Goal: Information Seeking & Learning: Check status

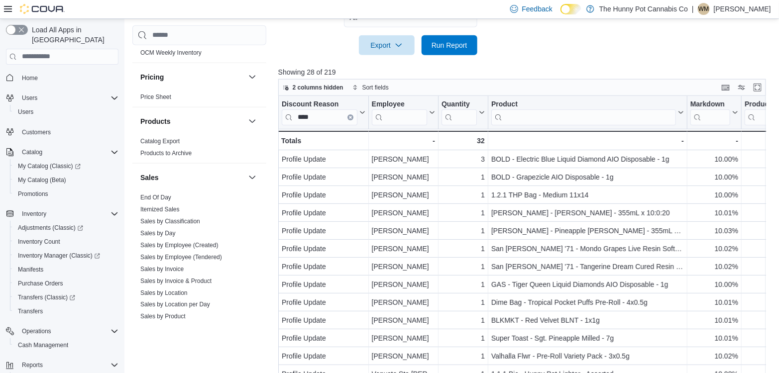
scroll to position [493, 0]
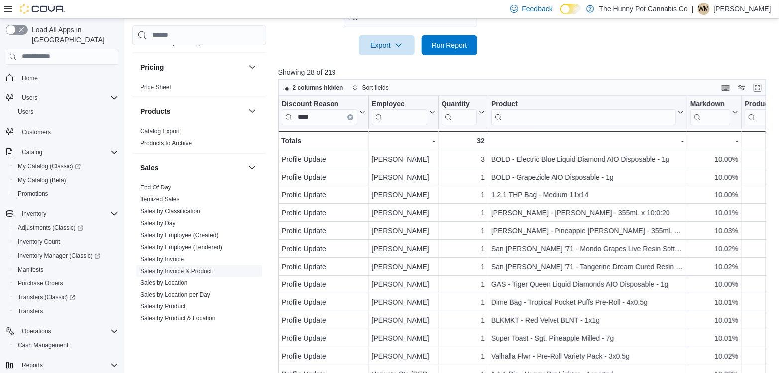
click at [169, 269] on link "Sales by Invoice & Product" at bounding box center [175, 270] width 71 height 7
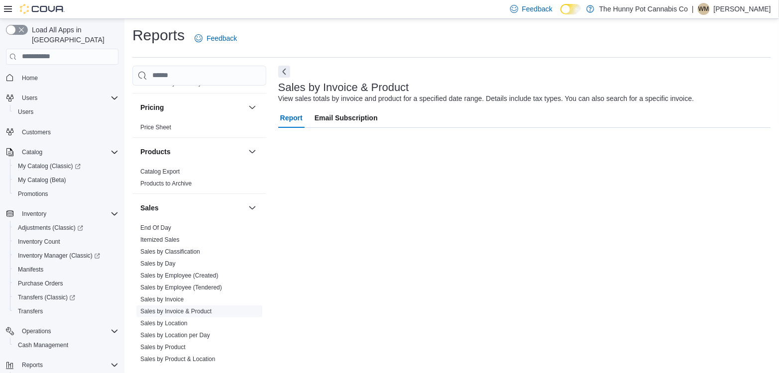
scroll to position [1, 0]
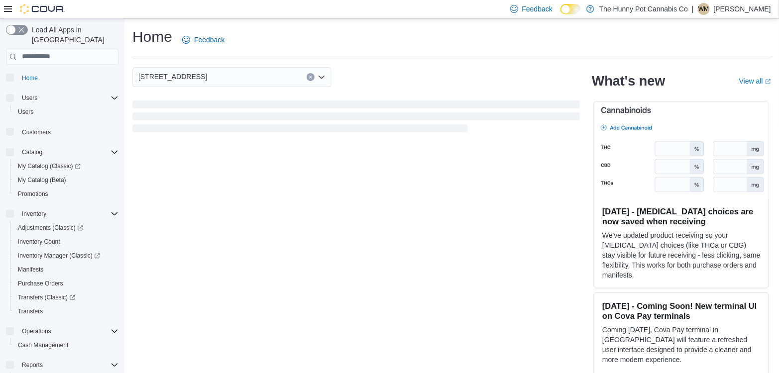
scroll to position [48, 0]
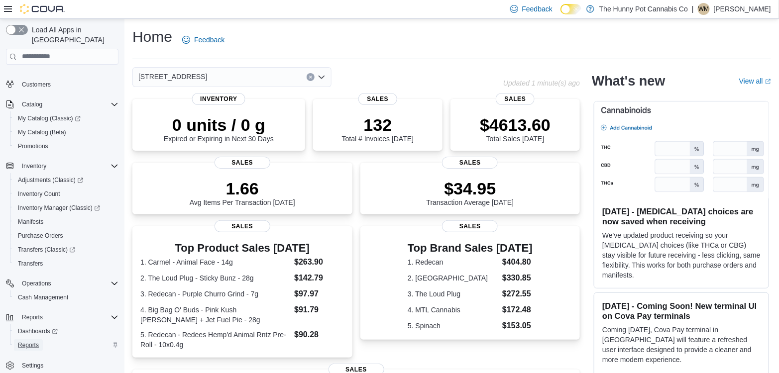
click at [32, 341] on span "Reports" at bounding box center [28, 345] width 21 height 8
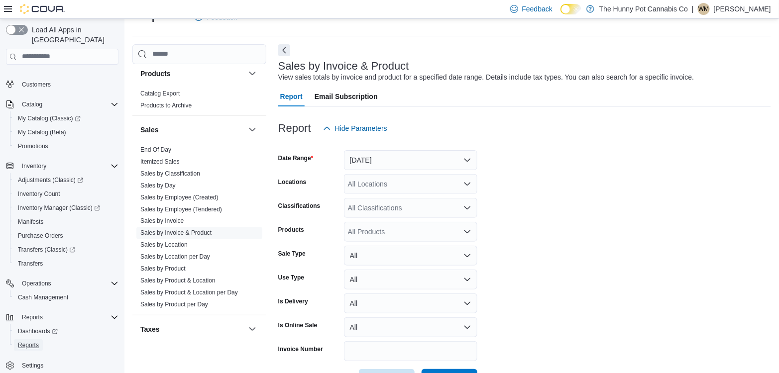
scroll to position [558, 0]
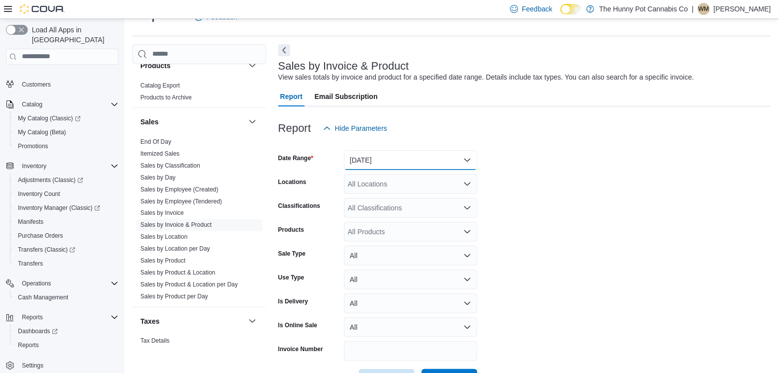
click at [372, 154] on button "Yesterday" at bounding box center [410, 160] width 133 height 20
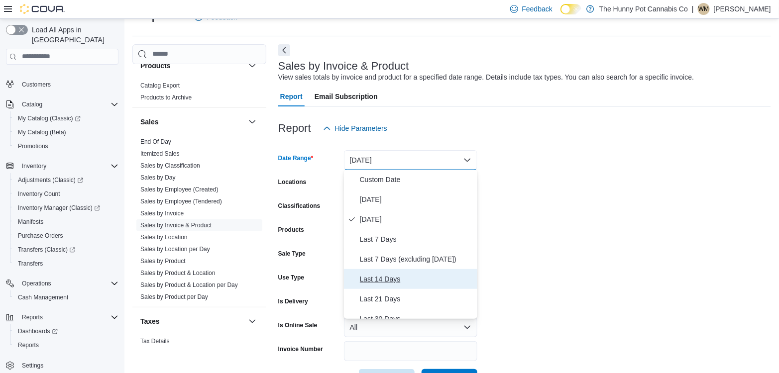
click at [373, 278] on span "Last 14 Days" at bounding box center [416, 279] width 113 height 12
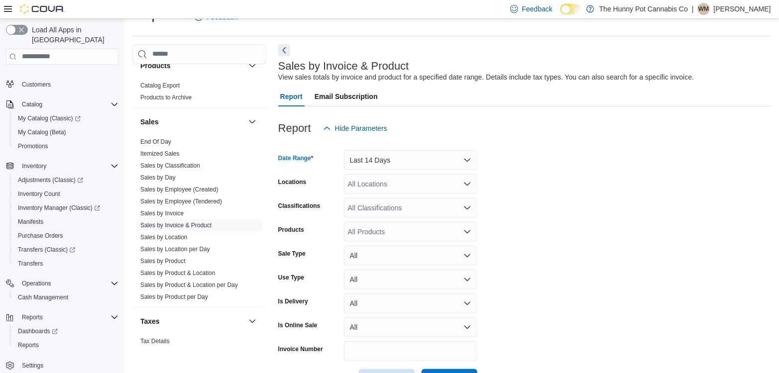
click at [368, 182] on div "All Locations" at bounding box center [410, 184] width 133 height 20
type input "****"
click at [414, 202] on span "[STREET_ADDRESS]" at bounding box center [404, 201] width 69 height 10
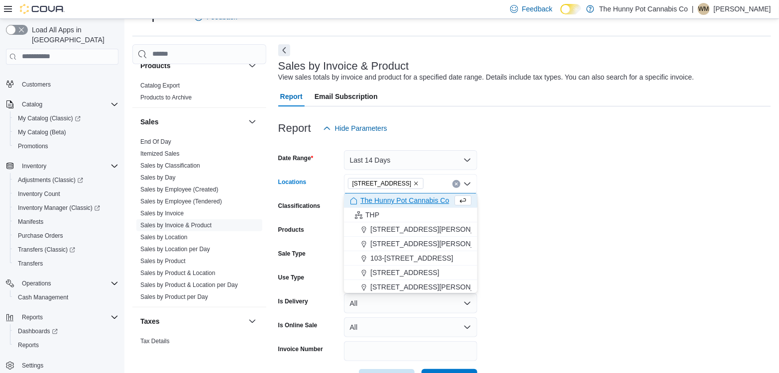
click at [593, 204] on form "Date Range Last 14 Days Locations 2173 Yonge St Combo box. Selected. 2173 Yonge…" at bounding box center [524, 263] width 493 height 251
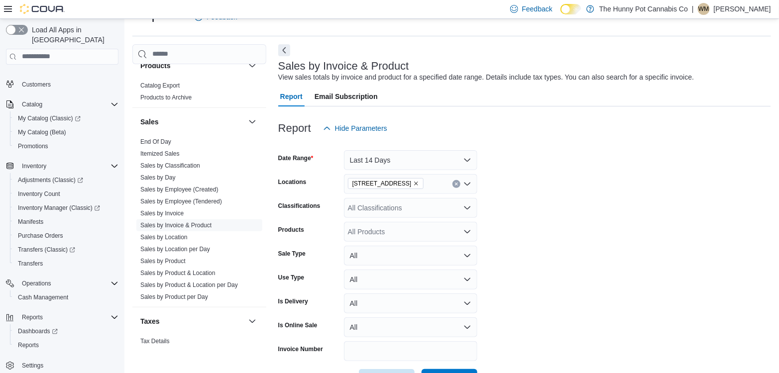
scroll to position [58, 0]
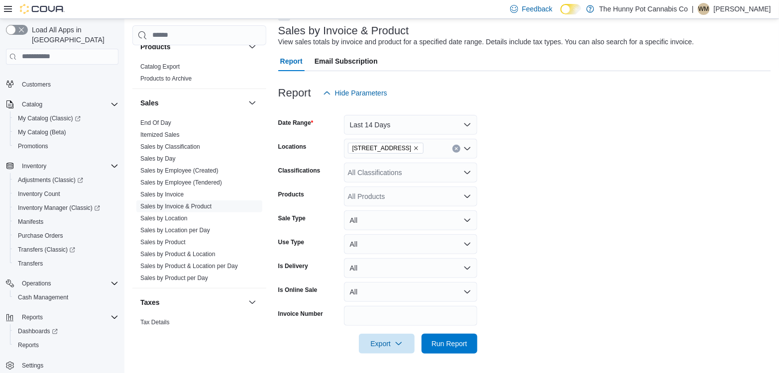
click at [376, 199] on div "All Products" at bounding box center [410, 197] width 133 height 20
paste input "********"
type input "********"
click at [392, 215] on div "Broken Coast - ...e-Roll - 5x0.5g" at bounding box center [410, 213] width 121 height 10
click at [447, 347] on span "Run Report" at bounding box center [449, 343] width 36 height 10
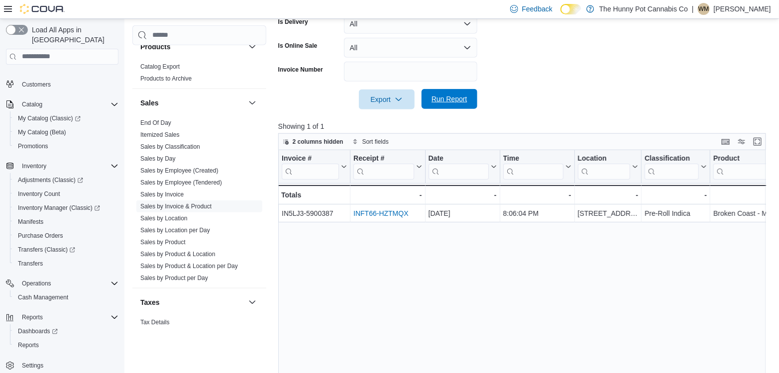
scroll to position [303, 0]
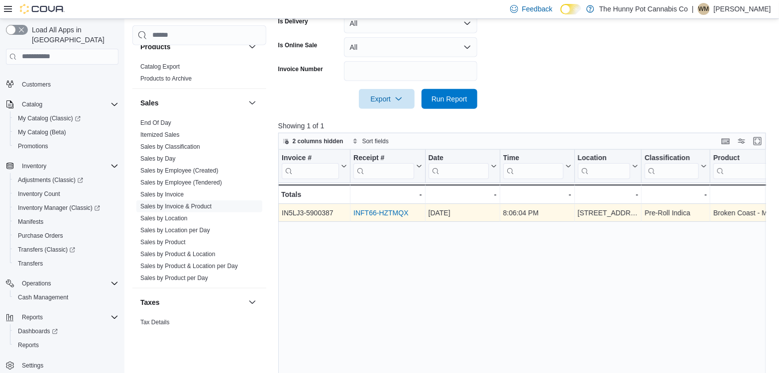
click at [385, 212] on link "INFT66-HZTMQX" at bounding box center [380, 213] width 55 height 8
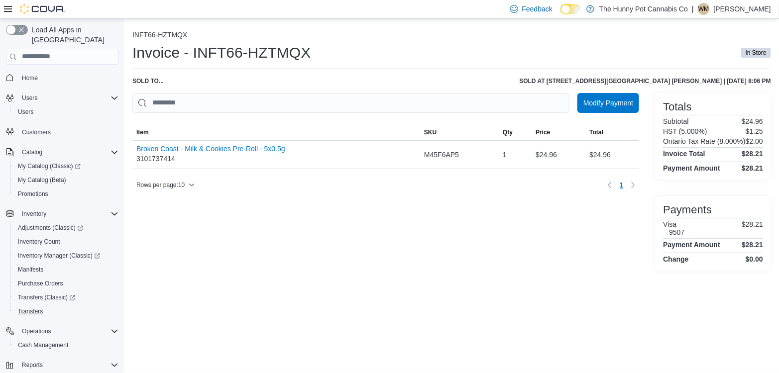
scroll to position [6, 0]
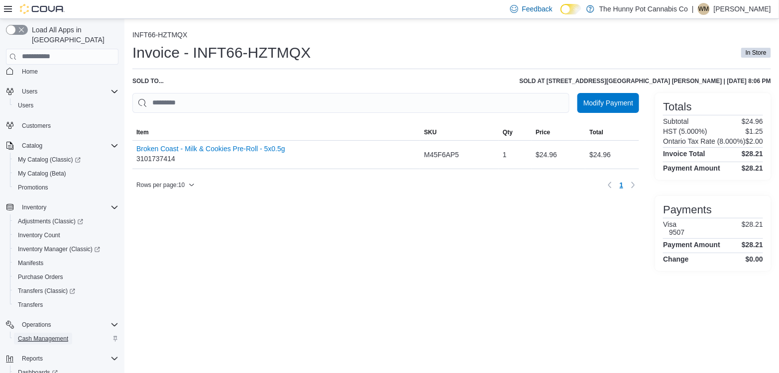
click at [33, 335] on span "Cash Management" at bounding box center [43, 339] width 50 height 8
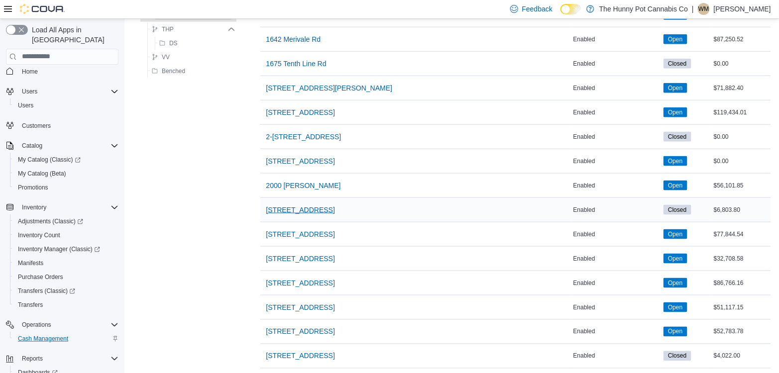
scroll to position [400, 0]
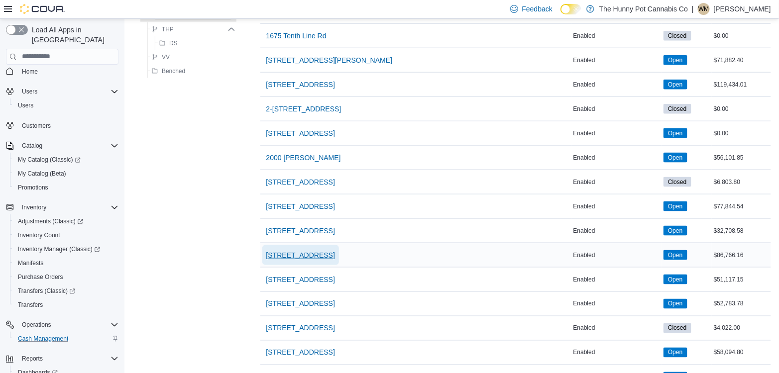
click at [290, 250] on span "[STREET_ADDRESS]" at bounding box center [300, 255] width 69 height 10
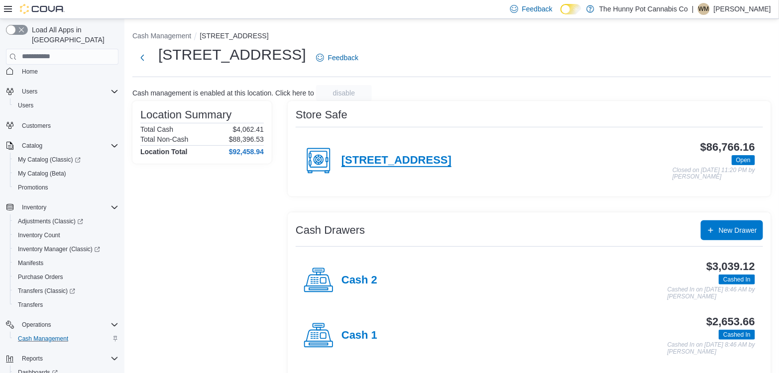
click at [366, 157] on h4 "[STREET_ADDRESS]" at bounding box center [396, 160] width 110 height 13
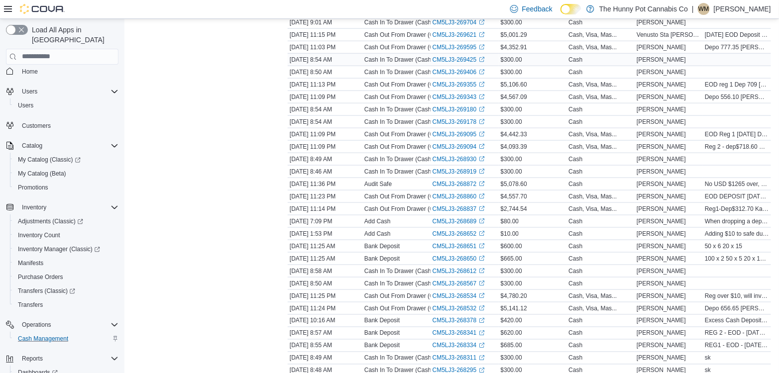
scroll to position [415, 0]
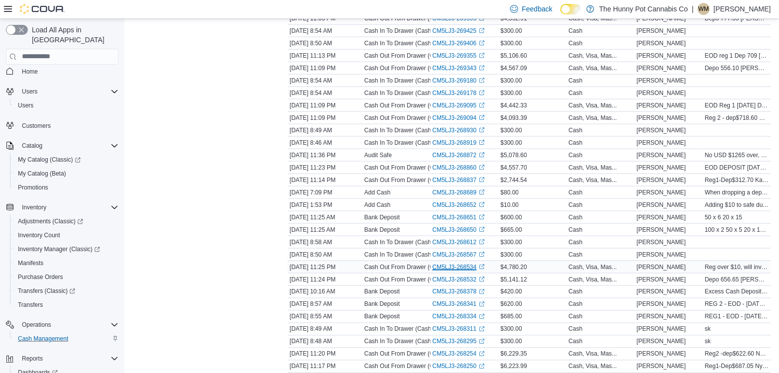
click at [445, 263] on link "CM5LJ3-268534 (opens in a new tab or window)" at bounding box center [458, 267] width 52 height 8
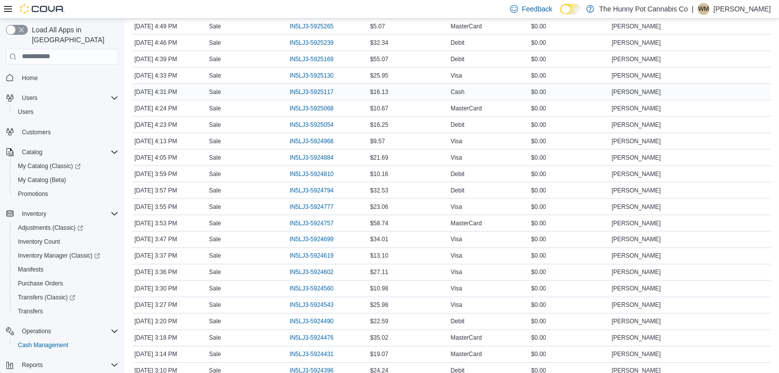
scroll to position [1876, 0]
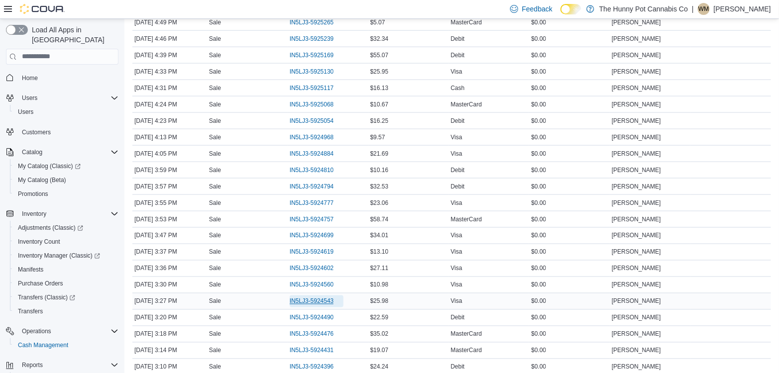
click at [327, 298] on span "IN5LJ3-5924543" at bounding box center [312, 302] width 44 height 8
